Goal: Task Accomplishment & Management: Use online tool/utility

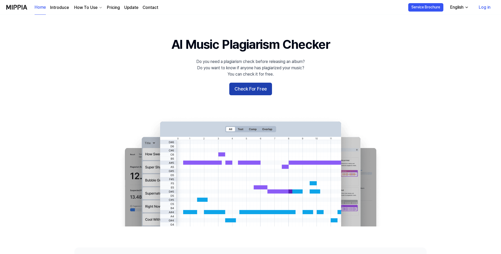
click at [248, 85] on button "Check For Free" at bounding box center [250, 89] width 43 height 13
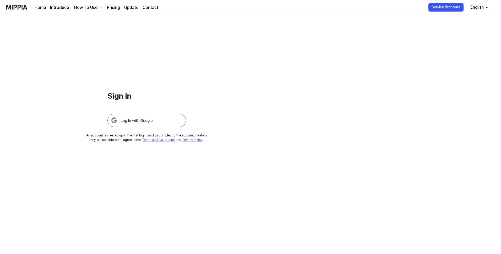
click at [137, 120] on img at bounding box center [147, 120] width 79 height 13
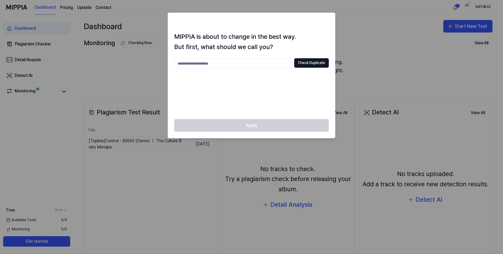
click at [235, 64] on input "text" at bounding box center [233, 63] width 118 height 10
click at [307, 63] on button "Check Duplicate" at bounding box center [311, 62] width 35 height 9
click at [196, 62] on input "****" at bounding box center [233, 63] width 118 height 10
type input "**********"
click at [308, 64] on button "Check Duplicate" at bounding box center [311, 62] width 35 height 9
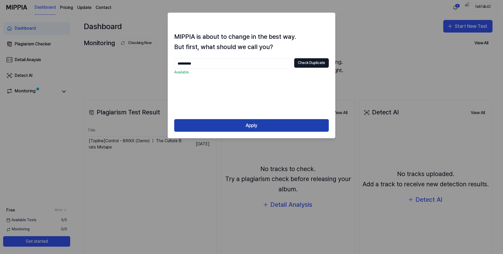
click at [250, 126] on button "Apply" at bounding box center [251, 125] width 155 height 13
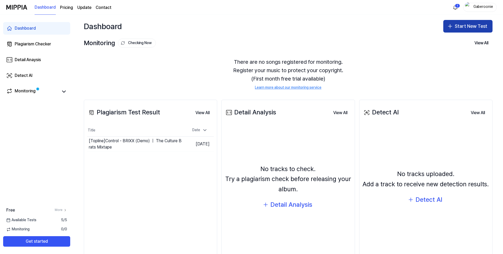
click at [450, 26] on icon "button" at bounding box center [451, 26] width 4 height 0
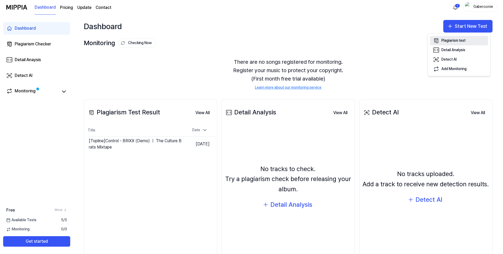
click at [444, 41] on div "Plagiarism test" at bounding box center [454, 40] width 24 height 5
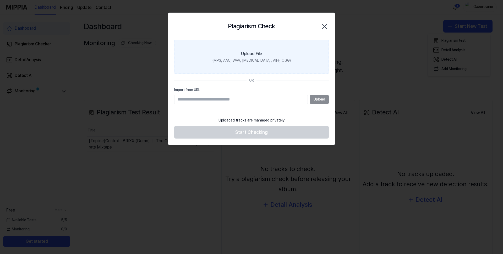
click at [255, 61] on div "(MP3, AAC, WAV, FLAC, AIFF, OGG)" at bounding box center [252, 60] width 78 height 5
click at [0, 0] on input "Upload File (MP3, AAC, WAV, FLAC, AIFF, OGG)" at bounding box center [0, 0] width 0 height 0
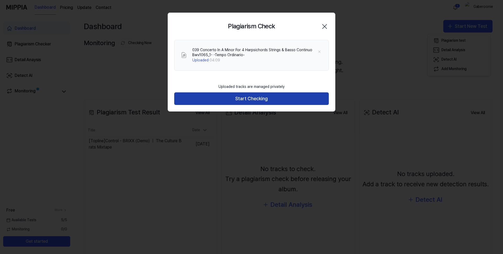
click at [244, 97] on button "Start Checking" at bounding box center [251, 98] width 155 height 13
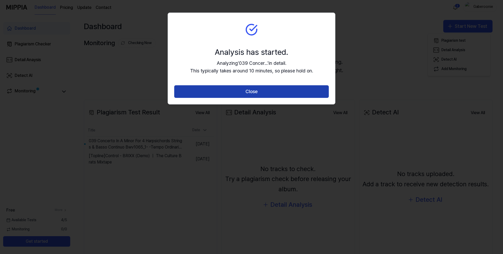
click at [227, 96] on button "Close" at bounding box center [251, 91] width 155 height 13
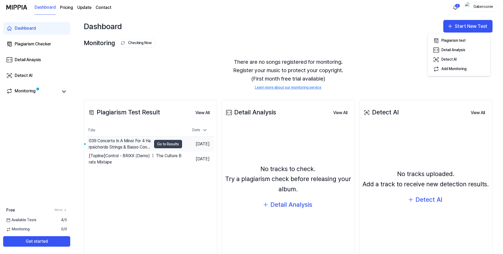
click at [163, 141] on button "Go to Results" at bounding box center [168, 144] width 28 height 8
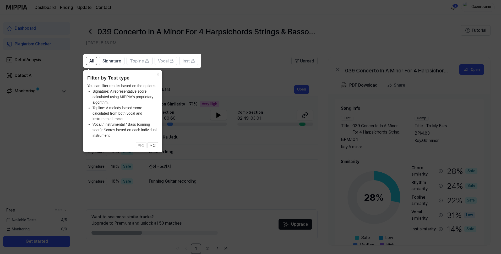
click at [175, 142] on icon at bounding box center [251, 127] width 503 height 254
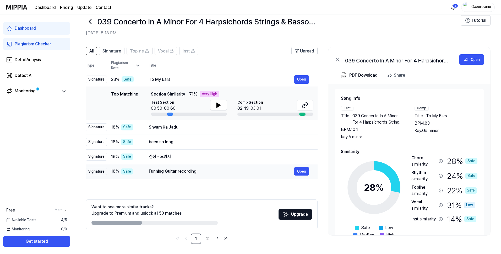
scroll to position [10, 0]
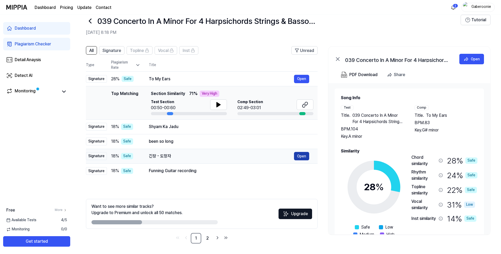
click at [307, 155] on button "Open" at bounding box center [301, 156] width 15 height 8
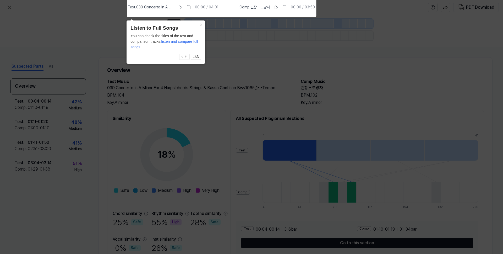
click at [232, 136] on icon at bounding box center [251, 125] width 503 height 256
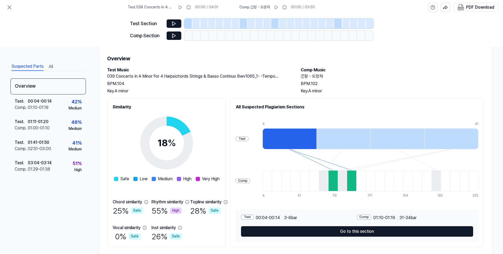
scroll to position [24, 0]
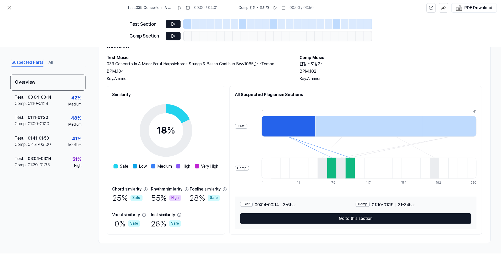
scroll to position [10, 0]
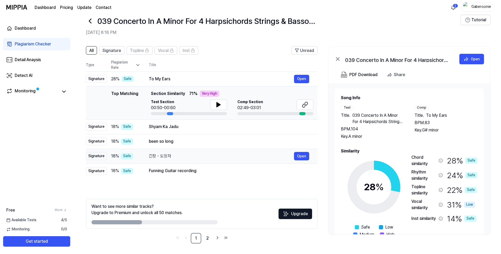
drag, startPoint x: 148, startPoint y: 155, endPoint x: 166, endPoint y: 155, distance: 17.6
click at [166, 155] on td "긴장 - 도망자 Open" at bounding box center [229, 156] width 177 height 15
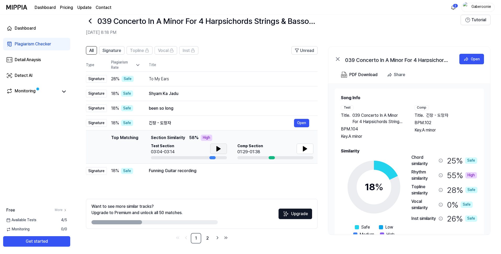
click at [217, 148] on icon at bounding box center [219, 148] width 4 height 5
click at [306, 149] on icon at bounding box center [305, 148] width 4 height 5
click at [299, 108] on button "Open" at bounding box center [301, 108] width 15 height 8
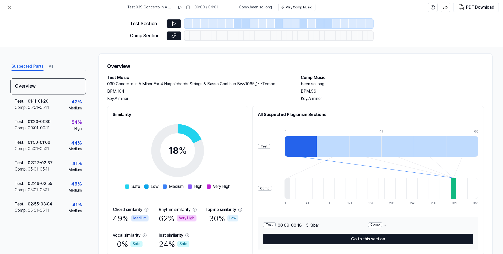
scroll to position [24, 0]
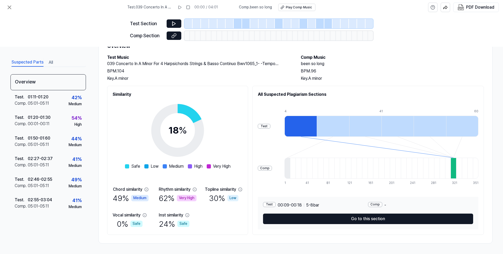
click at [160, 98] on icon at bounding box center [178, 131] width 66 height 66
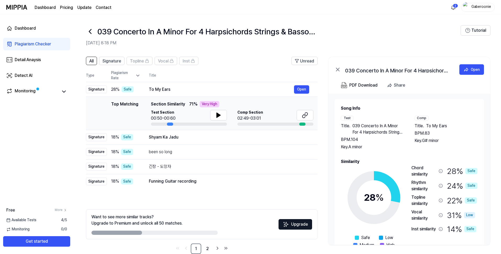
click at [339, 68] on icon at bounding box center [338, 69] width 6 height 6
click at [338, 68] on icon at bounding box center [338, 69] width 6 height 6
click at [338, 70] on icon at bounding box center [338, 69] width 6 height 6
click at [472, 69] on div "Open" at bounding box center [475, 70] width 9 height 6
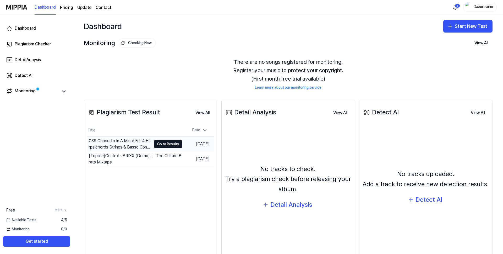
click at [109, 146] on div "039 Concerto In A Minor For 4 Harpsichords Strings & Basso Continuo Bwv1065_1- …" at bounding box center [120, 144] width 63 height 13
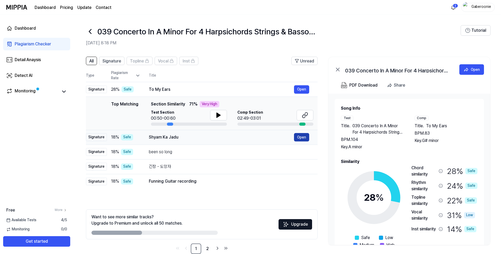
click at [298, 137] on button "Open" at bounding box center [301, 137] width 15 height 8
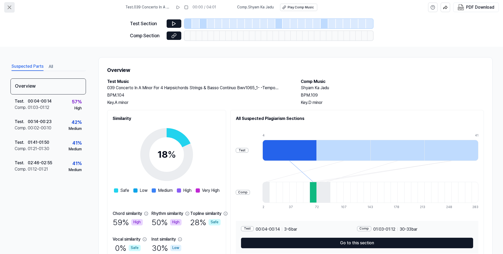
click at [9, 7] on icon at bounding box center [9, 7] width 3 height 3
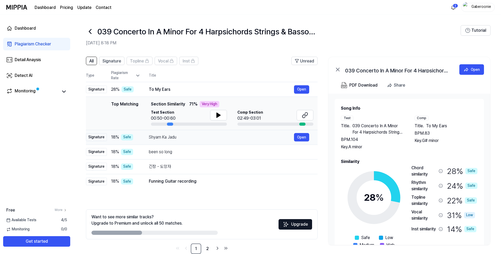
click at [162, 136] on div "Shyam Ka Jadu" at bounding box center [221, 137] width 145 height 6
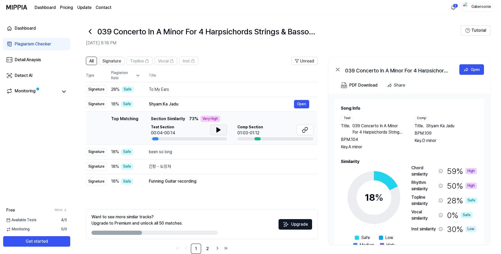
click at [219, 128] on icon at bounding box center [219, 130] width 6 height 6
click at [302, 132] on icon at bounding box center [305, 130] width 6 height 6
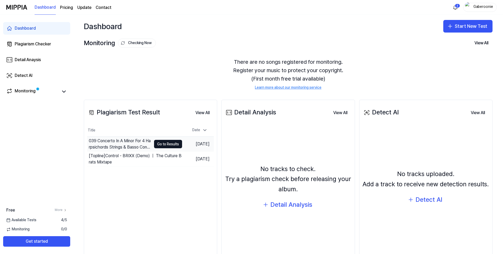
click at [133, 141] on div "039 Concerto In A Minor For 4 Harpsichords Strings & Basso Continuo Bwv1065_1- …" at bounding box center [120, 144] width 63 height 13
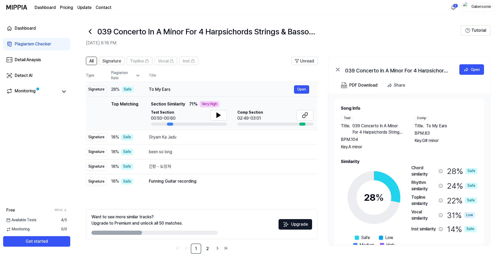
drag, startPoint x: 165, startPoint y: 88, endPoint x: 161, endPoint y: 89, distance: 3.9
click at [161, 89] on div "To My Ears" at bounding box center [221, 89] width 145 height 6
click at [151, 91] on div "To My Ears" at bounding box center [221, 89] width 145 height 6
click at [219, 115] on icon at bounding box center [219, 115] width 4 height 5
click at [303, 115] on icon at bounding box center [305, 115] width 6 height 6
